Goal: Transaction & Acquisition: Obtain resource

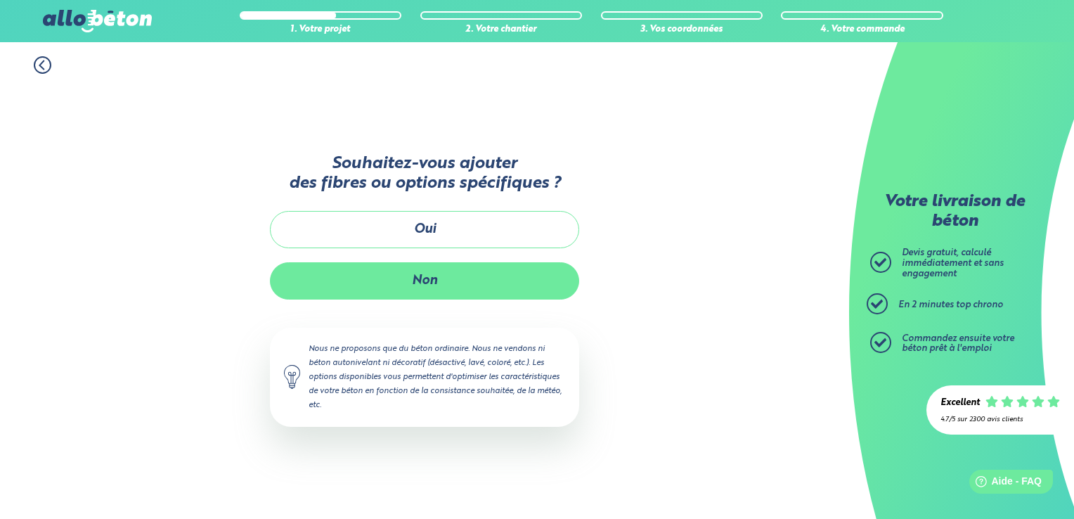
click at [337, 282] on button "Non" at bounding box center [424, 280] width 309 height 37
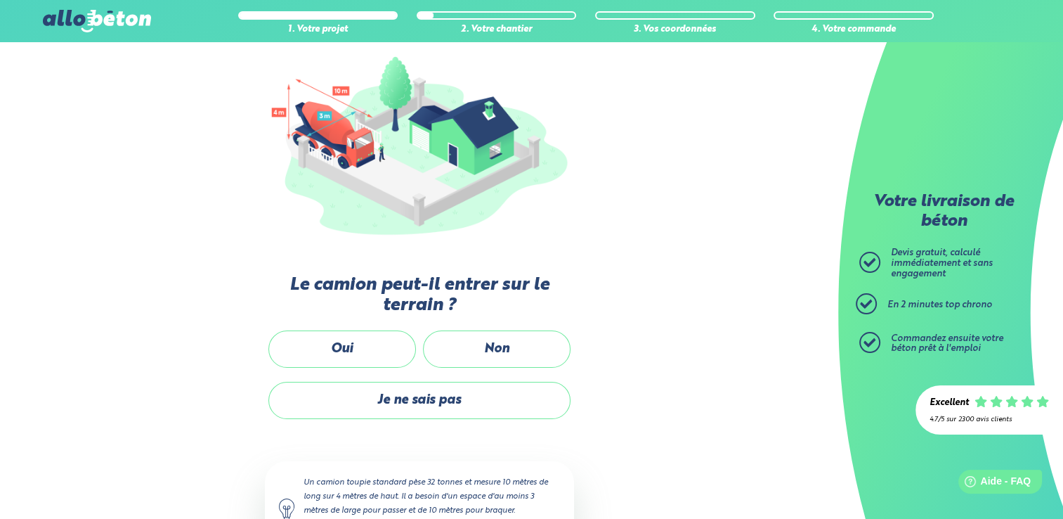
scroll to position [158, 0]
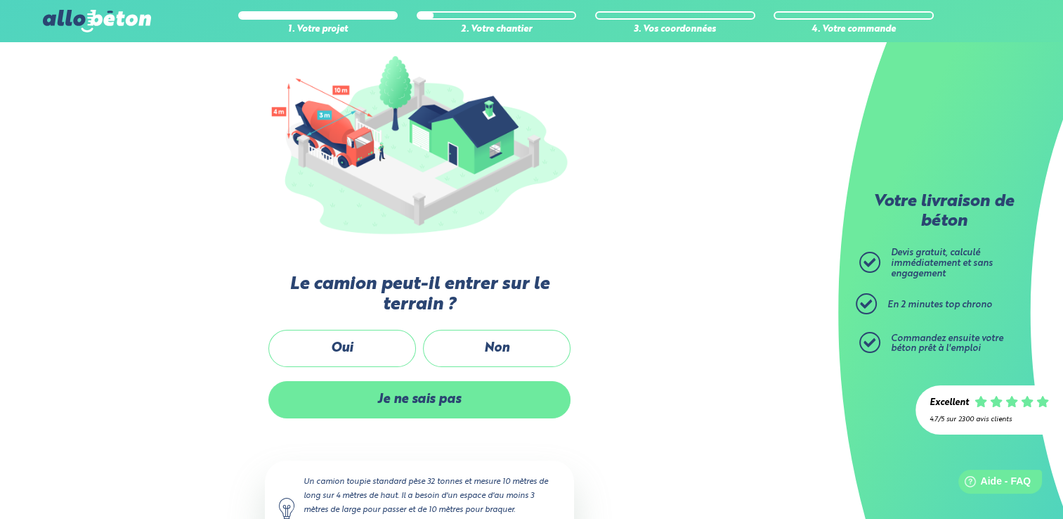
click at [398, 381] on label "Je ne sais pas" at bounding box center [419, 399] width 302 height 37
click at [0, 0] on input "Je ne sais pas" at bounding box center [0, 0] width 0 height 0
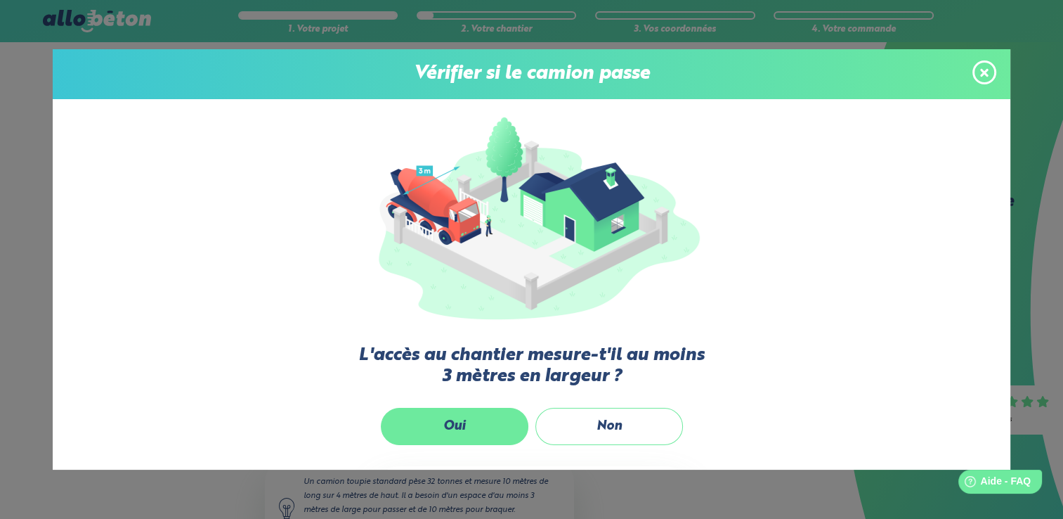
click at [427, 411] on label "Oui" at bounding box center [455, 425] width 148 height 37
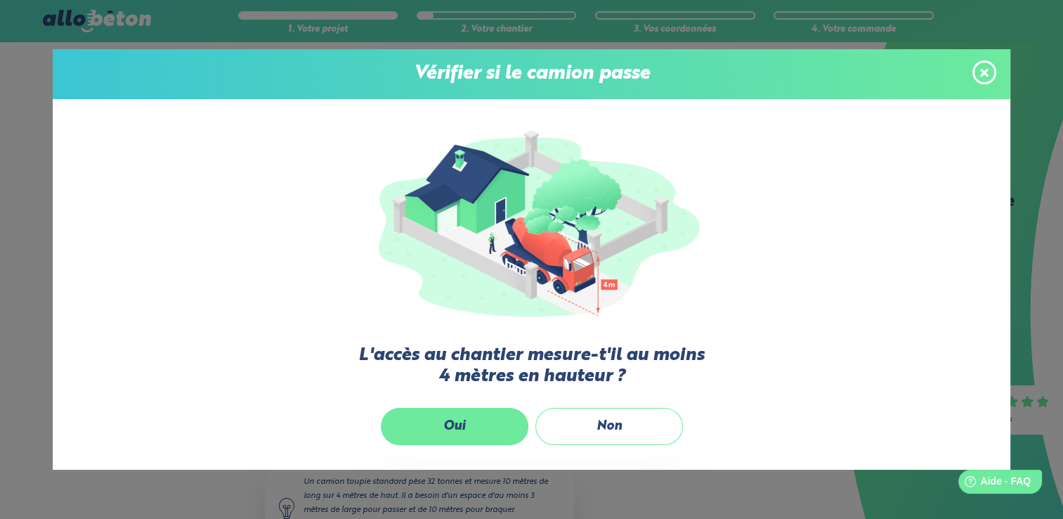
click at [422, 425] on label "Oui" at bounding box center [455, 425] width 148 height 37
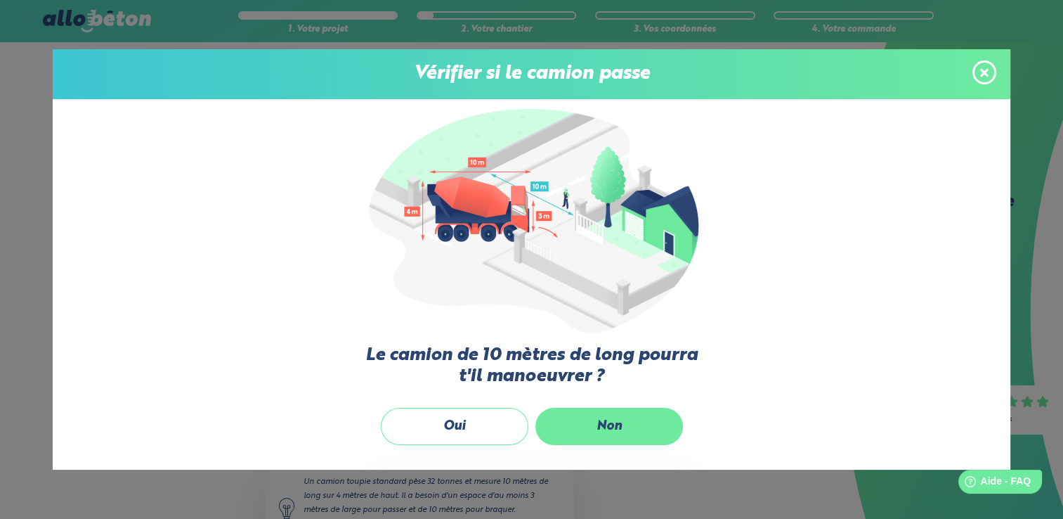
click at [587, 433] on label "Non" at bounding box center [609, 425] width 148 height 37
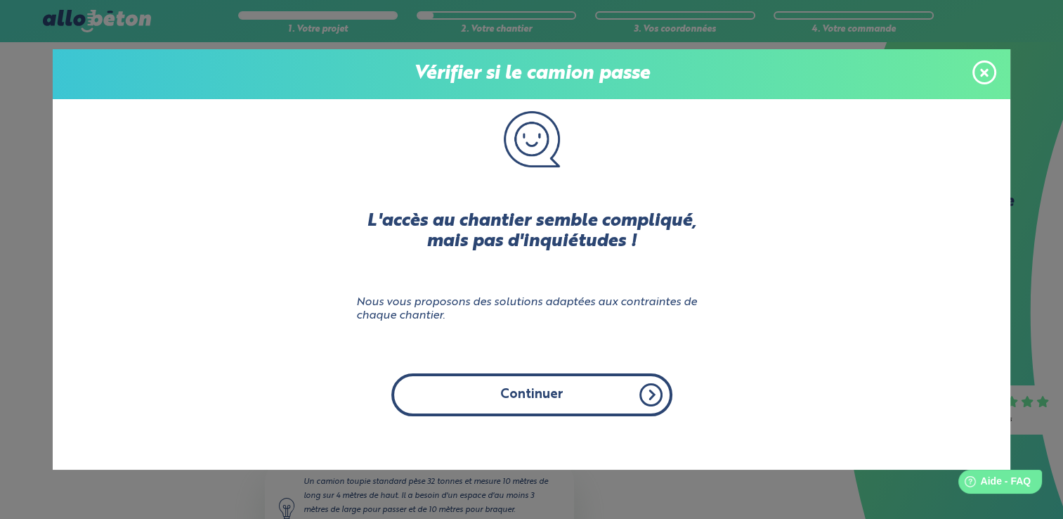
click at [534, 411] on button "Continuer" at bounding box center [531, 394] width 281 height 43
click input "Non" at bounding box center [0, 0] width 0 height 0
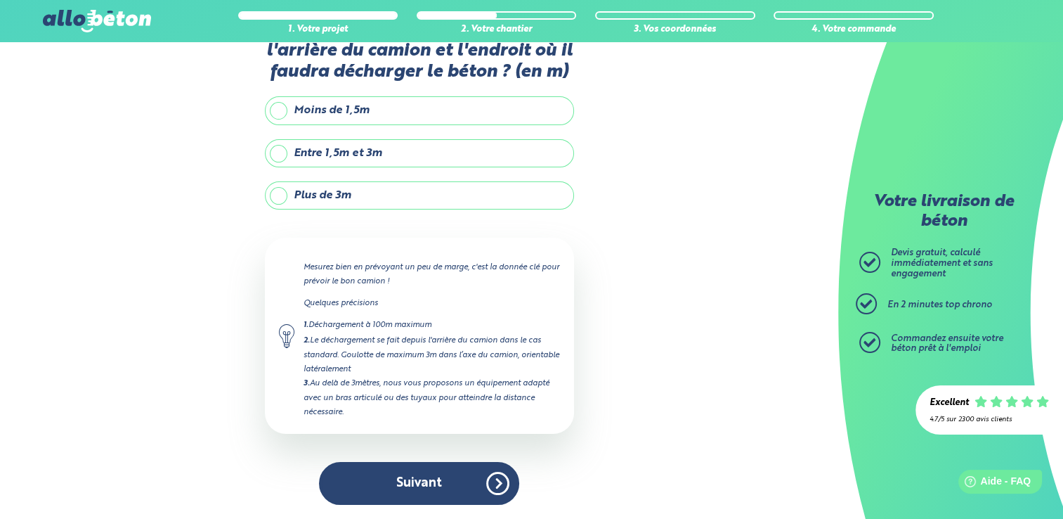
scroll to position [50, 0]
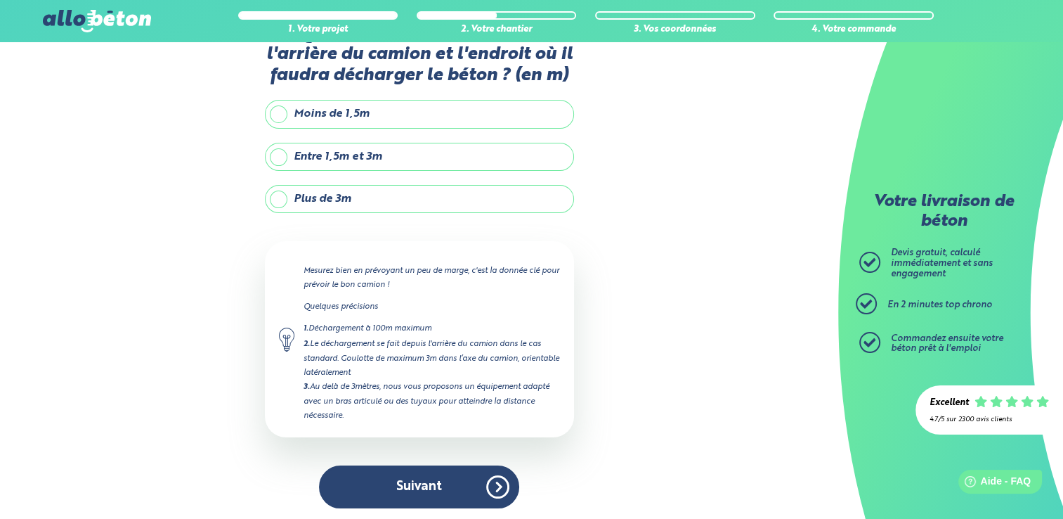
click at [197, 346] on div "1. Votre projet 2. Votre chantier 3. Vos coordonnées 4. Votre commande Quelle s…" at bounding box center [419, 257] width 838 height 530
click at [266, 199] on label "Plus de 3m" at bounding box center [419, 199] width 309 height 28
click at [0, 0] on input "Plus de 3m" at bounding box center [0, 0] width 0 height 0
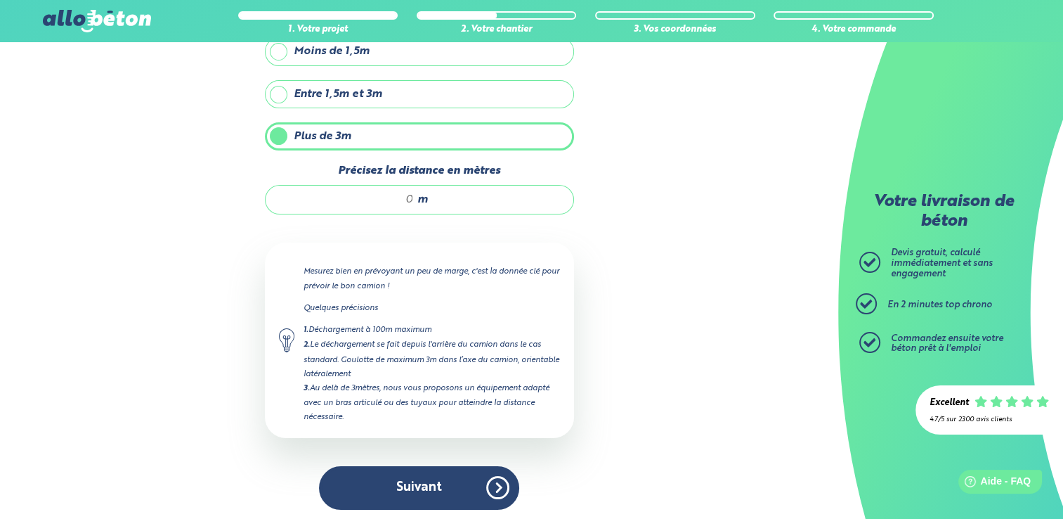
click at [410, 197] on input "Précisez la distance en mètres" at bounding box center [347, 200] width 134 height 14
type input "25"
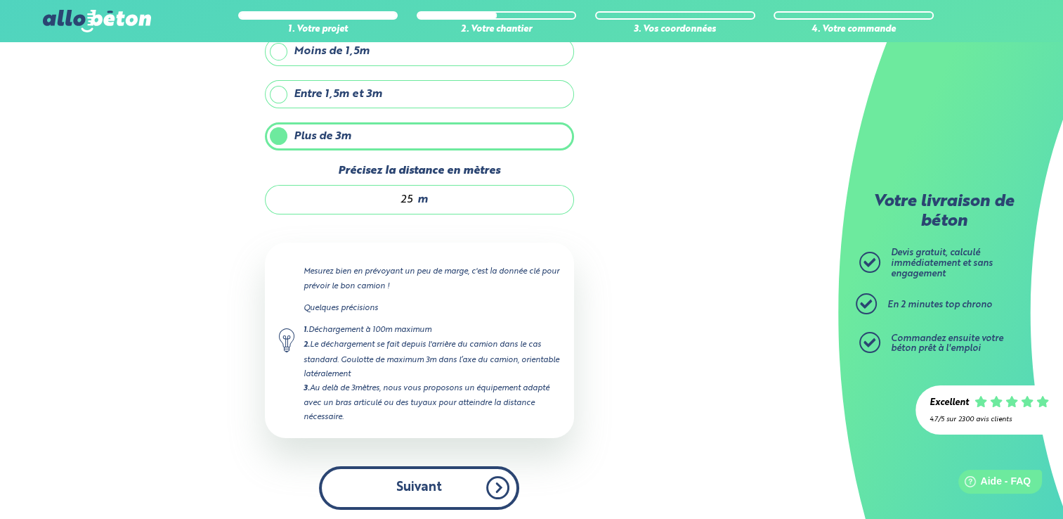
click at [359, 493] on button "Suivant" at bounding box center [419, 487] width 200 height 43
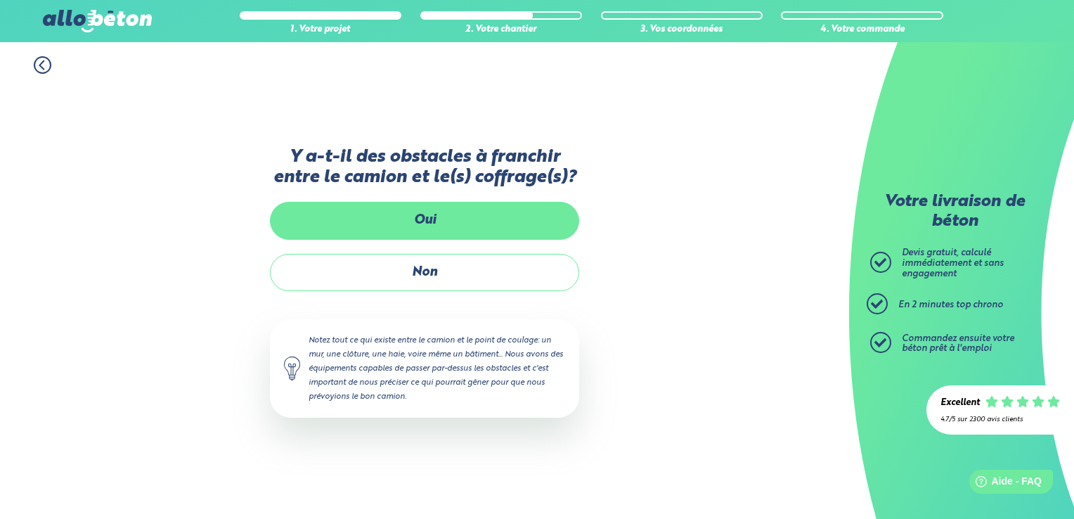
click at [317, 228] on label "Oui" at bounding box center [424, 220] width 309 height 37
click at [0, 0] on input "Oui" at bounding box center [0, 0] width 0 height 0
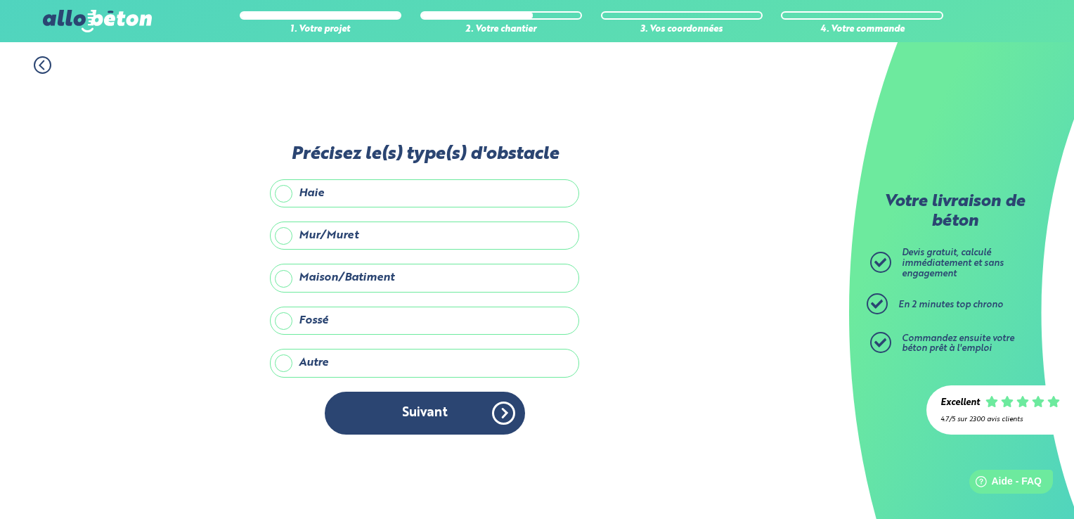
click at [274, 202] on label "Haie" at bounding box center [424, 193] width 309 height 28
click at [0, 0] on input "Haie" at bounding box center [0, 0] width 0 height 0
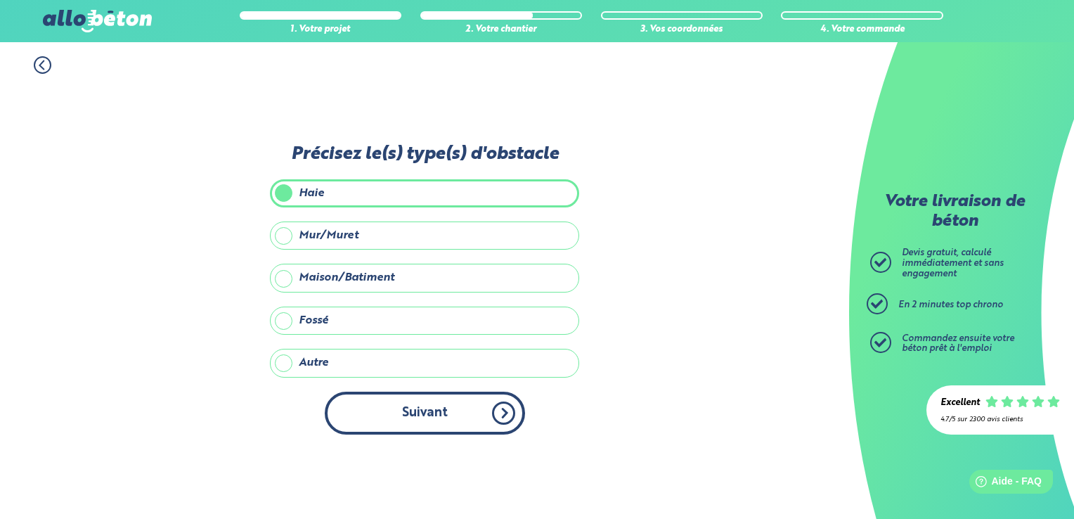
click at [369, 419] on button "Suivant" at bounding box center [425, 412] width 200 height 43
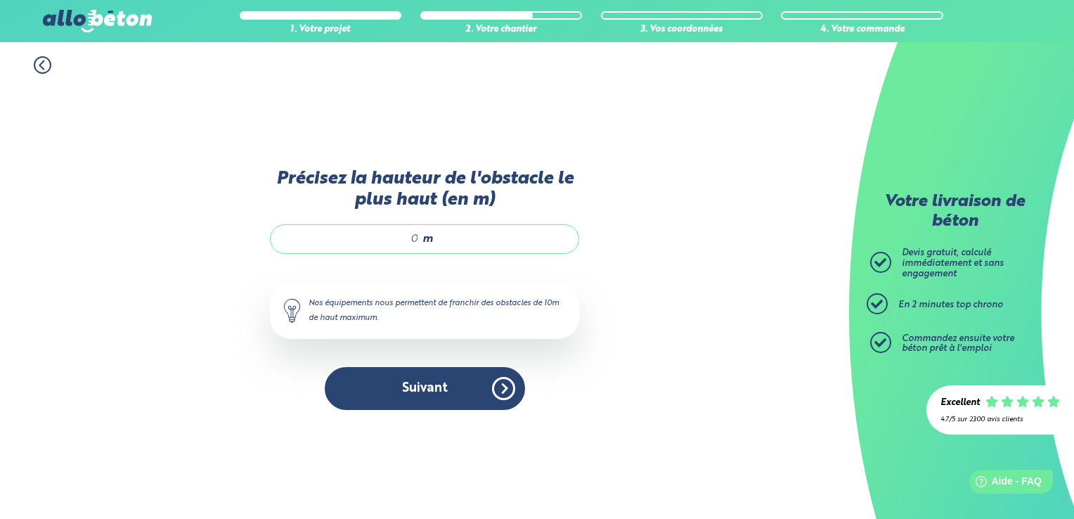
click at [413, 244] on input "Précisez la hauteur de l'obstacle le plus haut (en m)" at bounding box center [352, 239] width 134 height 14
type input "2"
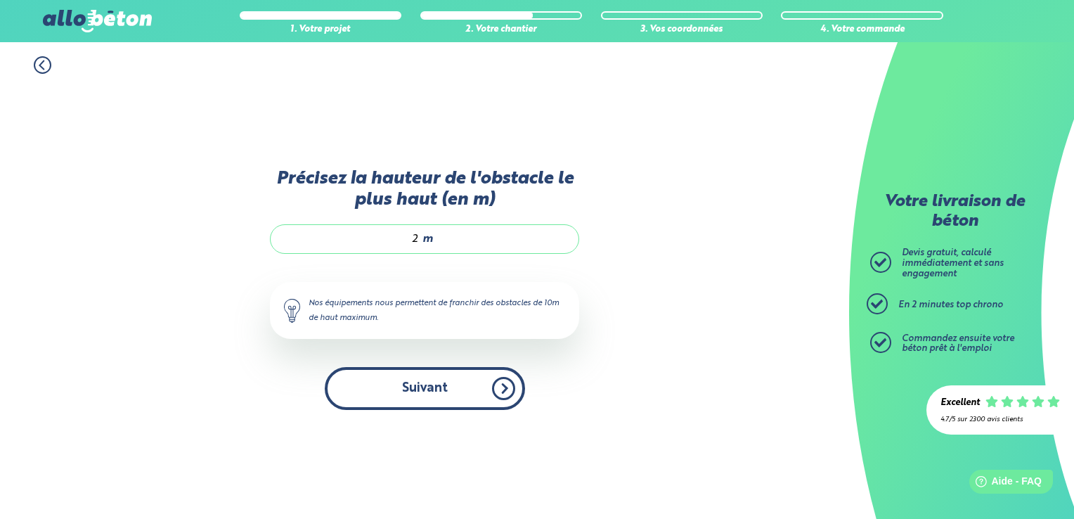
click at [419, 396] on button "Suivant" at bounding box center [425, 388] width 200 height 43
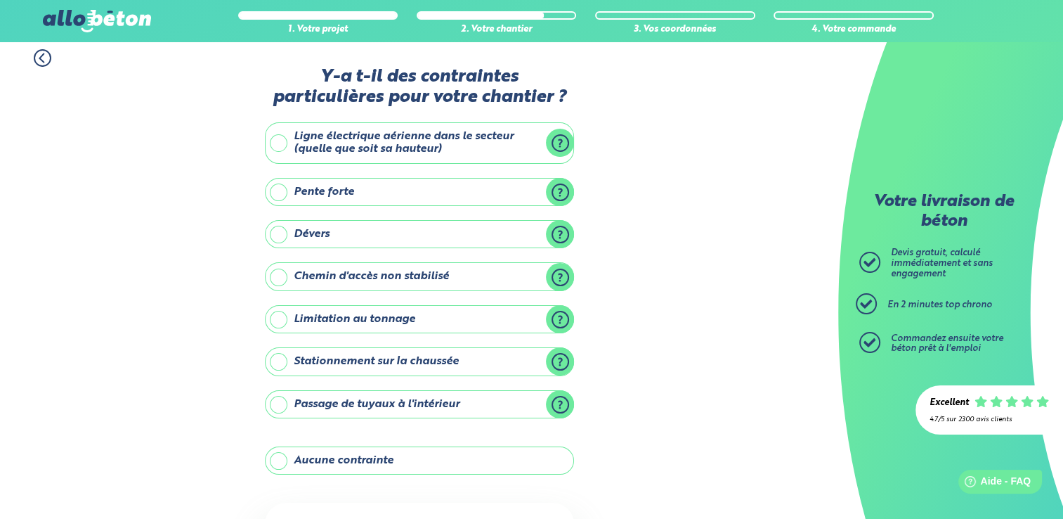
scroll to position [4, 0]
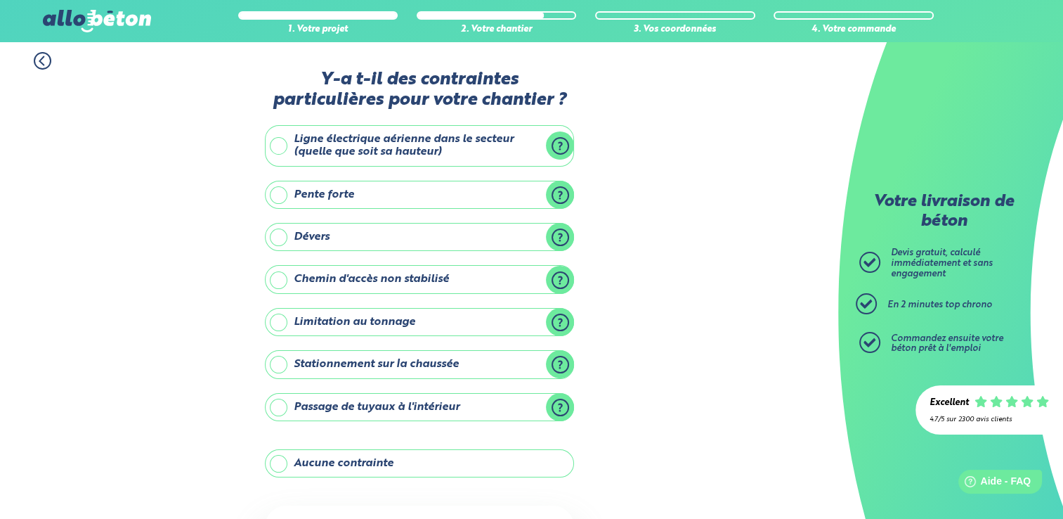
click at [274, 366] on label "Stationnement sur la chaussée" at bounding box center [419, 364] width 309 height 28
click at [0, 0] on input "Stationnement sur la chaussée" at bounding box center [0, 0] width 0 height 0
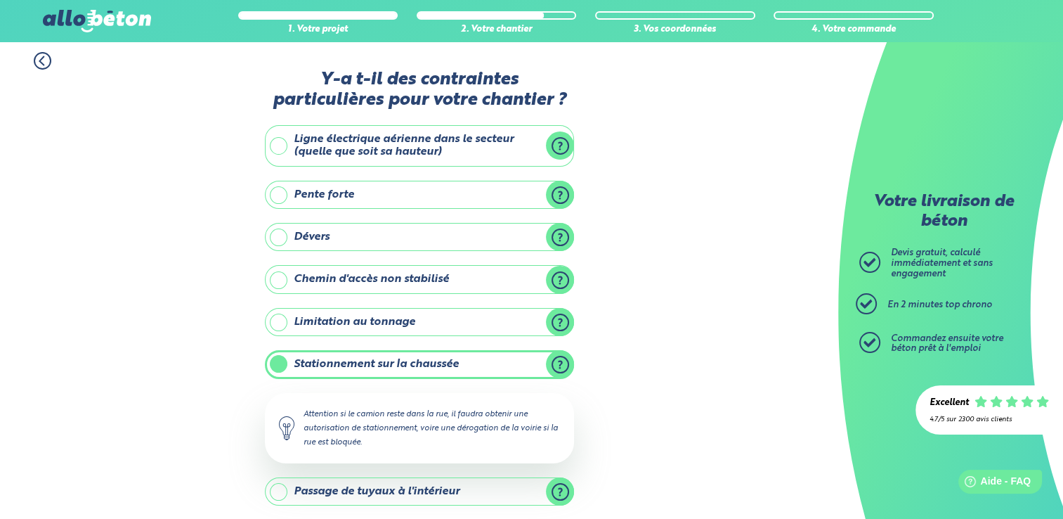
click at [267, 358] on label "Stationnement sur la chaussée" at bounding box center [419, 364] width 309 height 28
click at [0, 0] on input "Stationnement sur la chaussée" at bounding box center [0, 0] width 0 height 0
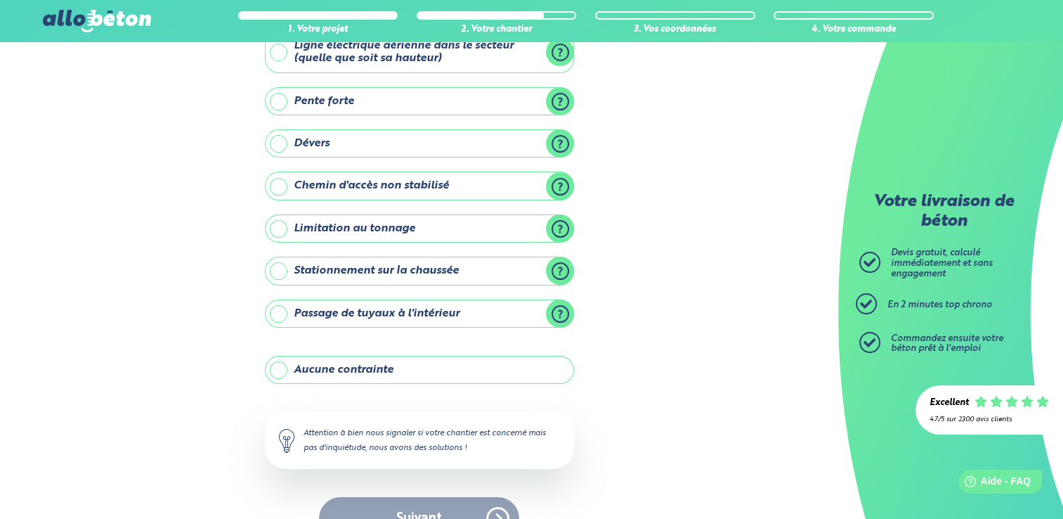
scroll to position [124, 0]
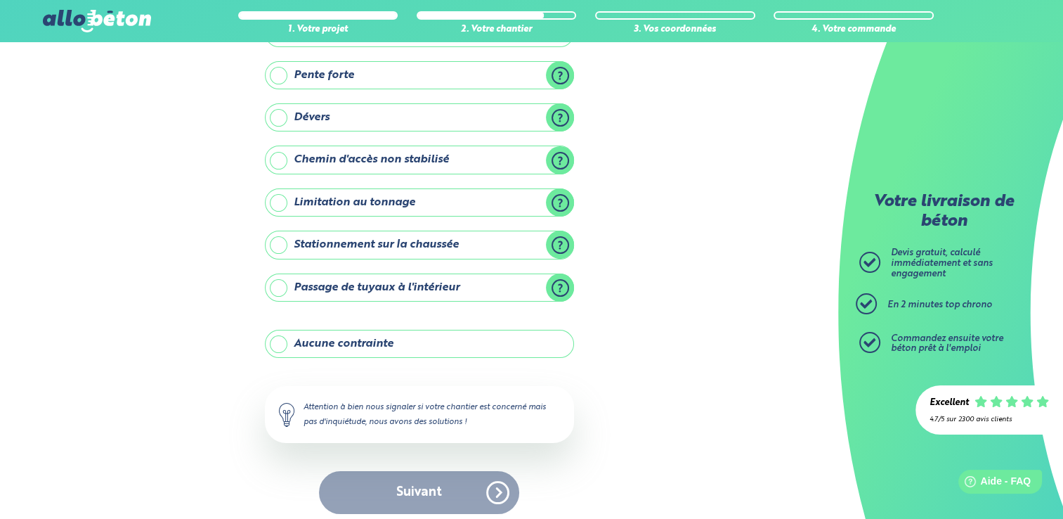
click at [280, 340] on label "Aucune contrainte" at bounding box center [419, 344] width 309 height 28
click at [0, 0] on input "Aucune contrainte" at bounding box center [0, 0] width 0 height 0
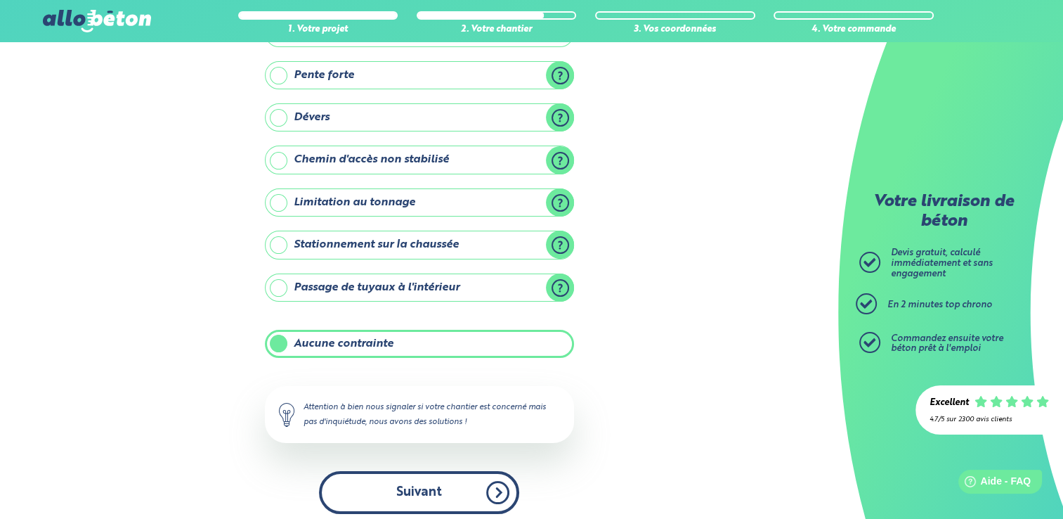
click at [368, 497] on button "Suivant" at bounding box center [419, 492] width 200 height 43
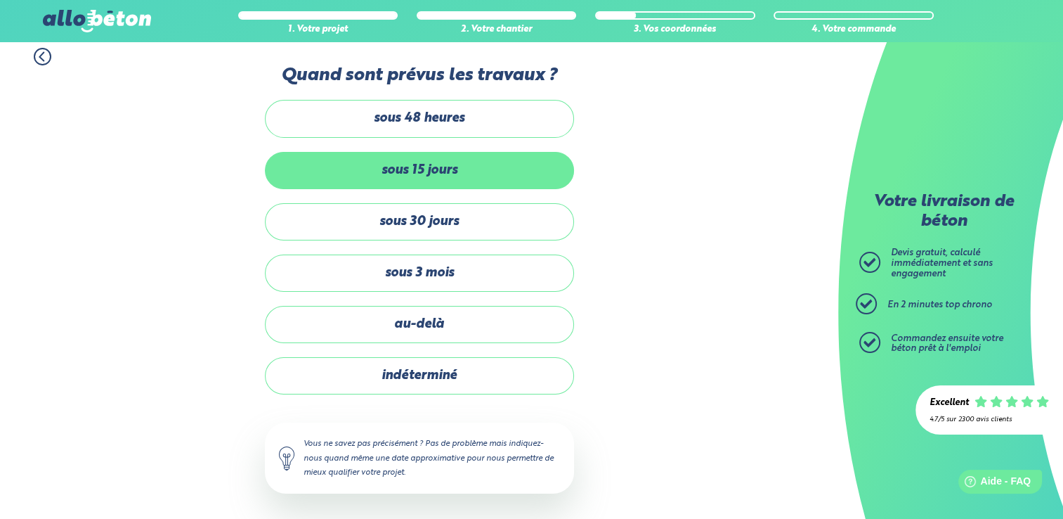
click at [291, 183] on label "sous 15 jours" at bounding box center [419, 170] width 309 height 37
click at [0, 0] on input "sous 15 jours" at bounding box center [0, 0] width 0 height 0
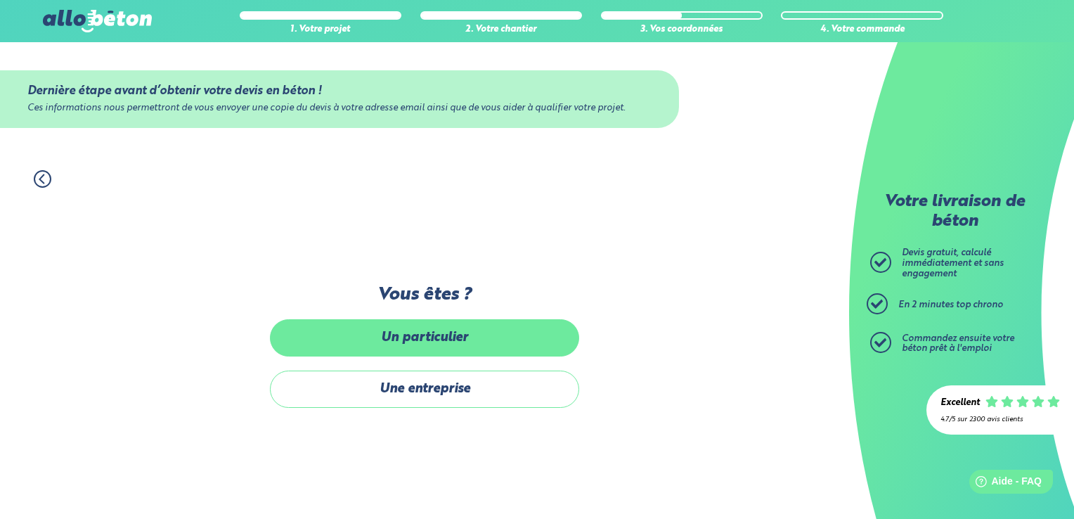
click at [386, 343] on label "Un particulier" at bounding box center [424, 337] width 309 height 37
click at [0, 0] on input "Un particulier" at bounding box center [0, 0] width 0 height 0
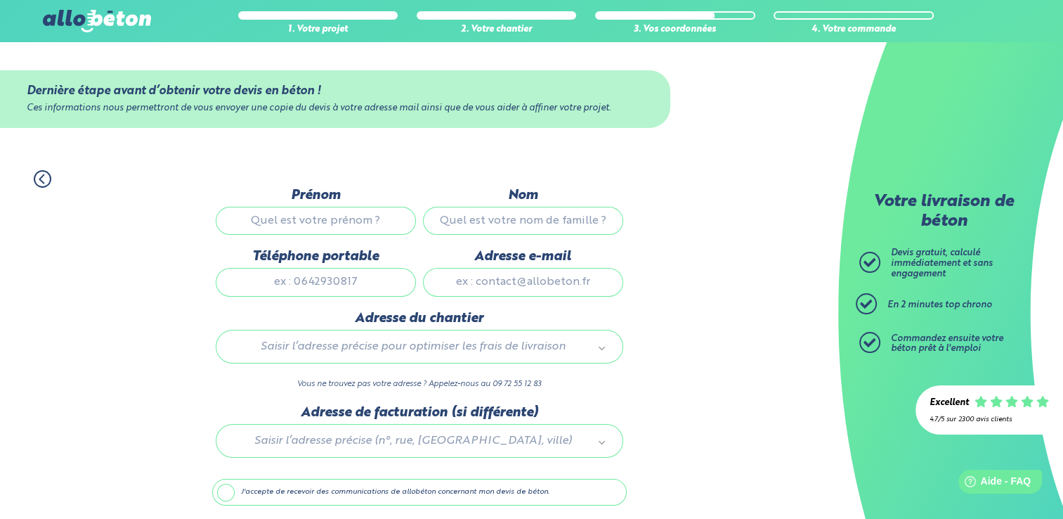
click at [337, 224] on input "Prénom" at bounding box center [316, 221] width 200 height 28
type input "christophe"
click at [532, 221] on input "Nom" at bounding box center [523, 221] width 200 height 28
type input "legallois"
click at [314, 284] on input "Téléphone portable" at bounding box center [316, 282] width 200 height 28
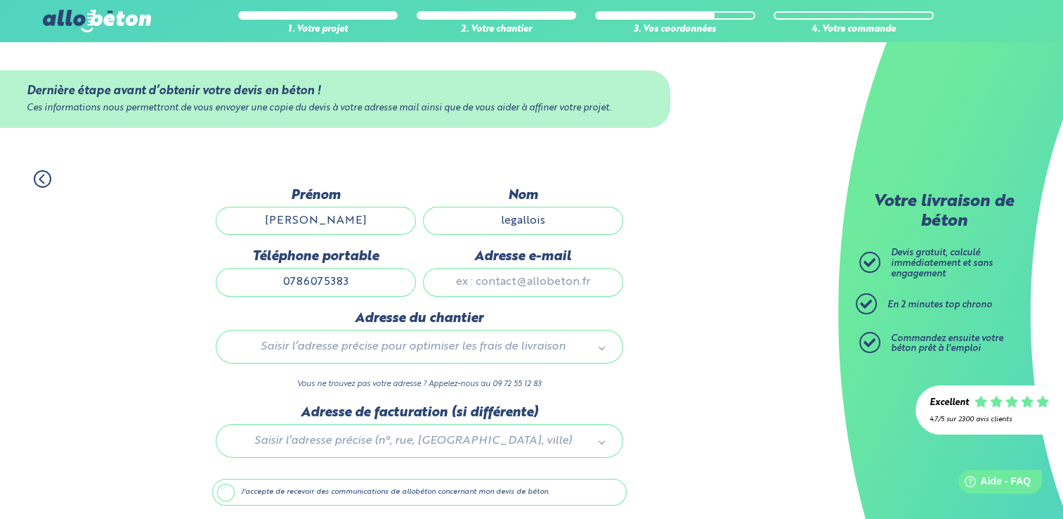
type input "0786075383"
click at [537, 282] on input "Adresse e-mail" at bounding box center [523, 282] width 200 height 28
type input "clegallois@wanadoo.fr"
click at [129, 379] on div "1. Votre projet 2. Votre chantier 3. Vos coordonnées 4. Votre commande Dernière…" at bounding box center [419, 362] width 838 height 413
click at [261, 352] on body "09 72 55 12 83 Conseils et Appel Gratuits nos produits le béton prêt à l'emploi…" at bounding box center [531, 284] width 1063 height 569
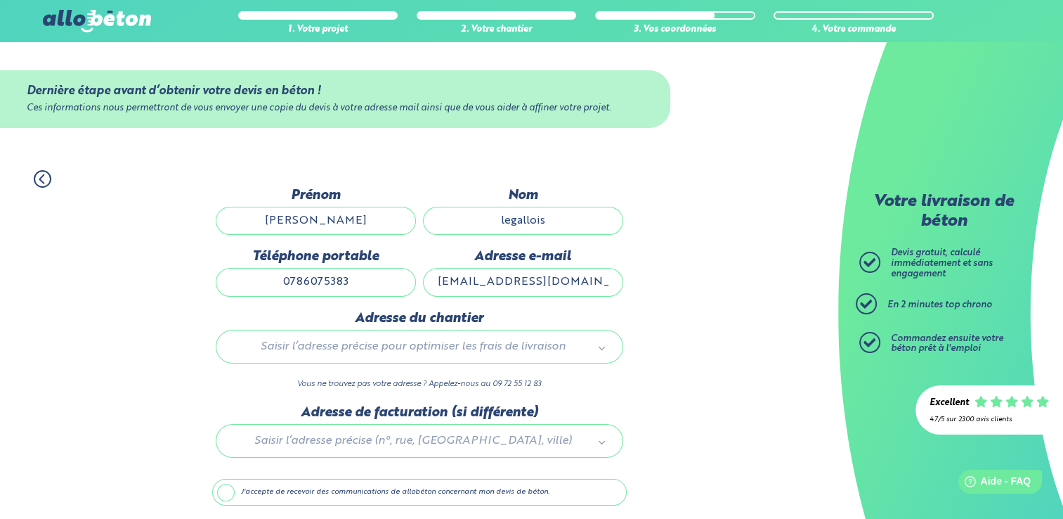
click at [580, 358] on div "Saisir l’adresse précise pour optimiser les frais de livraison" at bounding box center [419, 347] width 407 height 34
click at [489, 338] on body "09 72 55 12 83 Conseils et Appel Gratuits nos produits le béton prêt à l'emploi…" at bounding box center [531, 284] width 1063 height 569
type input "8"
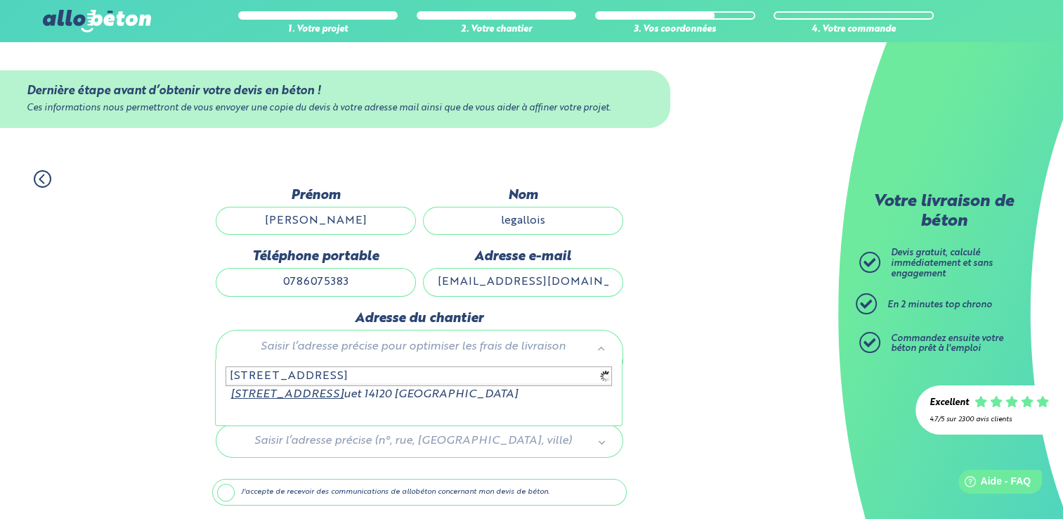
type input "8 rue du bois de claquet"
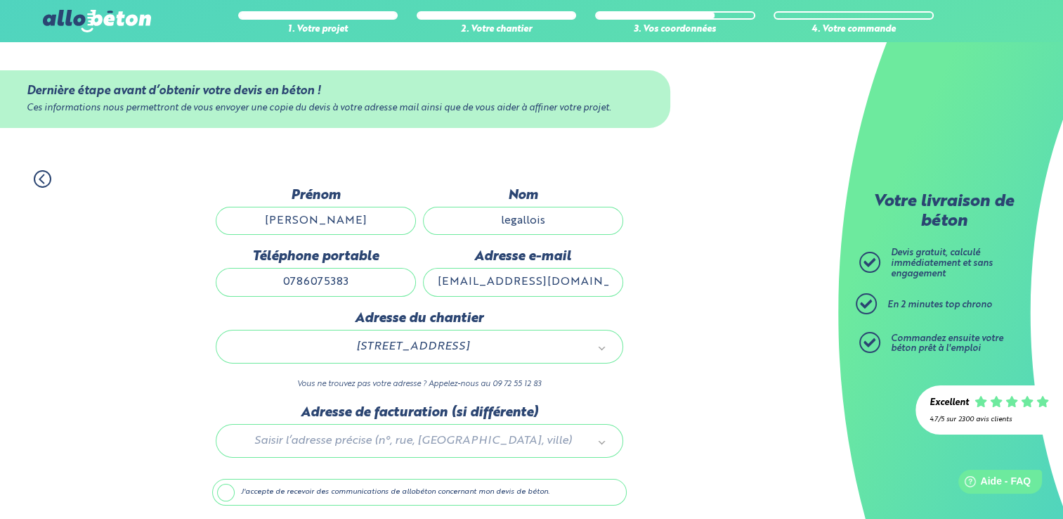
scroll to position [48, 0]
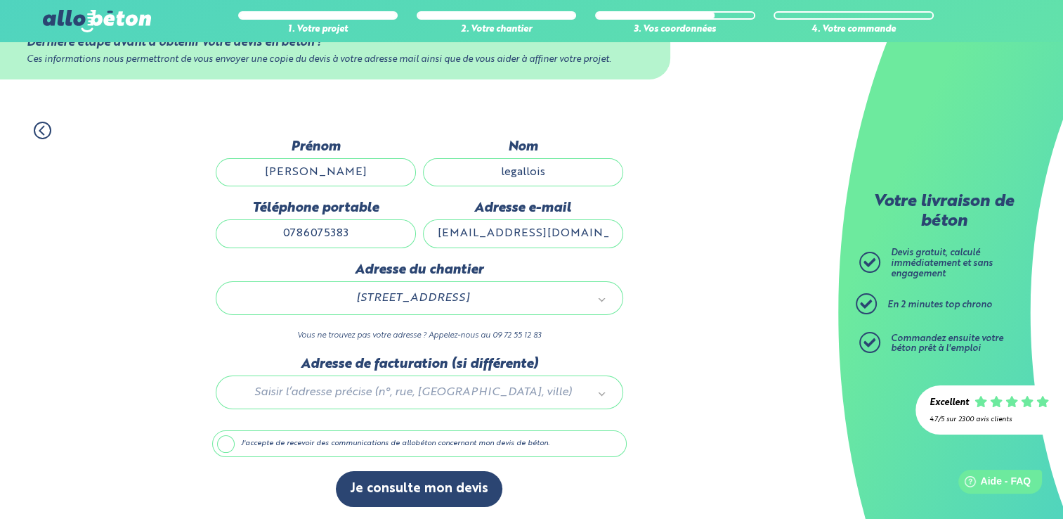
click at [214, 442] on label "J'accepte de recevoir des communications de allobéton concernant mon devis de b…" at bounding box center [419, 443] width 415 height 27
click at [0, 0] on input "J'accepte de recevoir des communications de allobéton concernant mon devis de b…" at bounding box center [0, 0] width 0 height 0
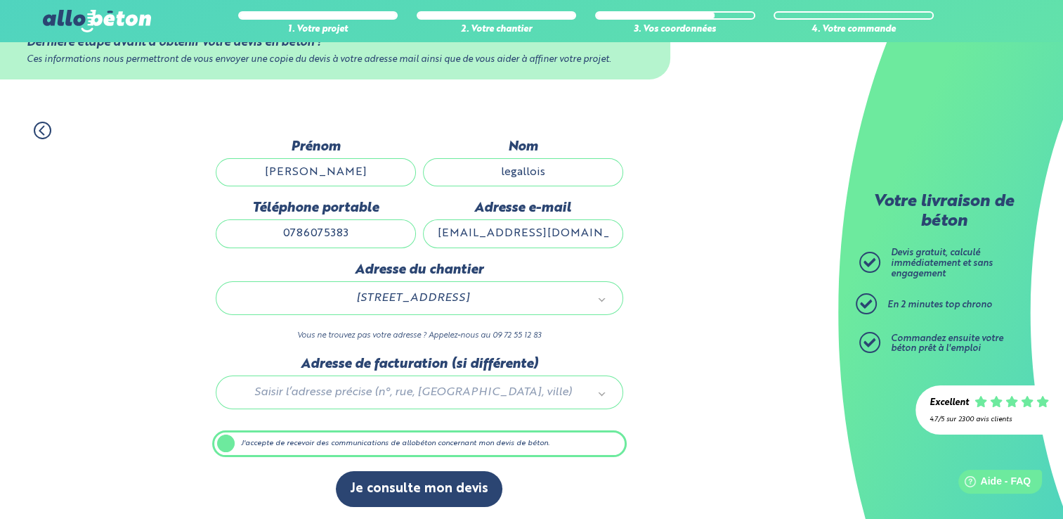
scroll to position [48, 0]
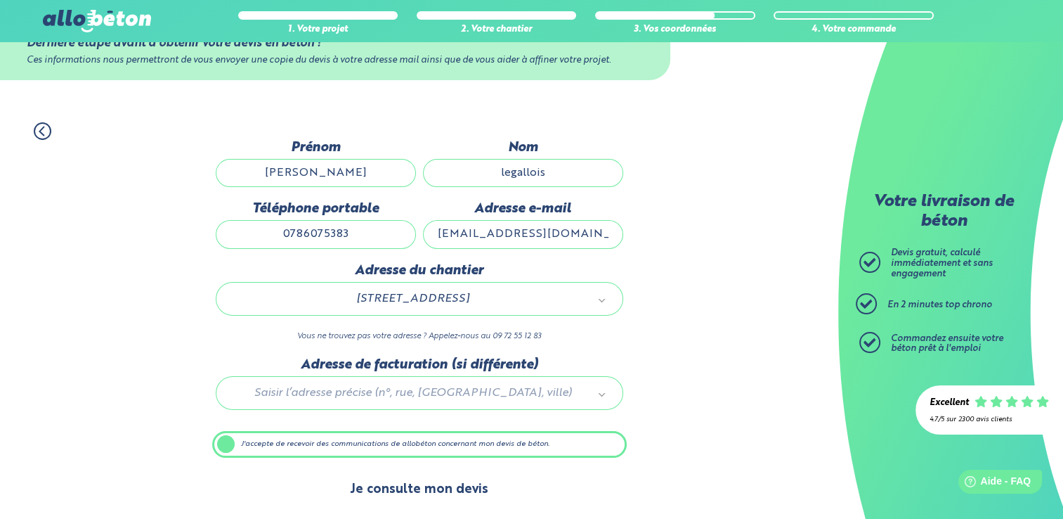
click at [381, 491] on button "Je consulte mon devis" at bounding box center [419, 489] width 167 height 36
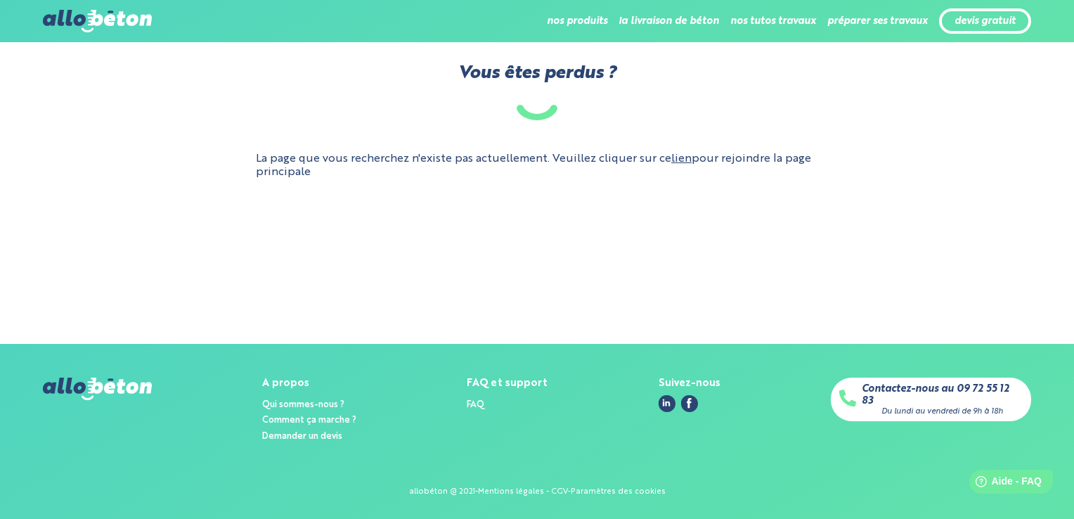
click at [674, 162] on link "lien" at bounding box center [681, 158] width 20 height 11
